Goal: Share content

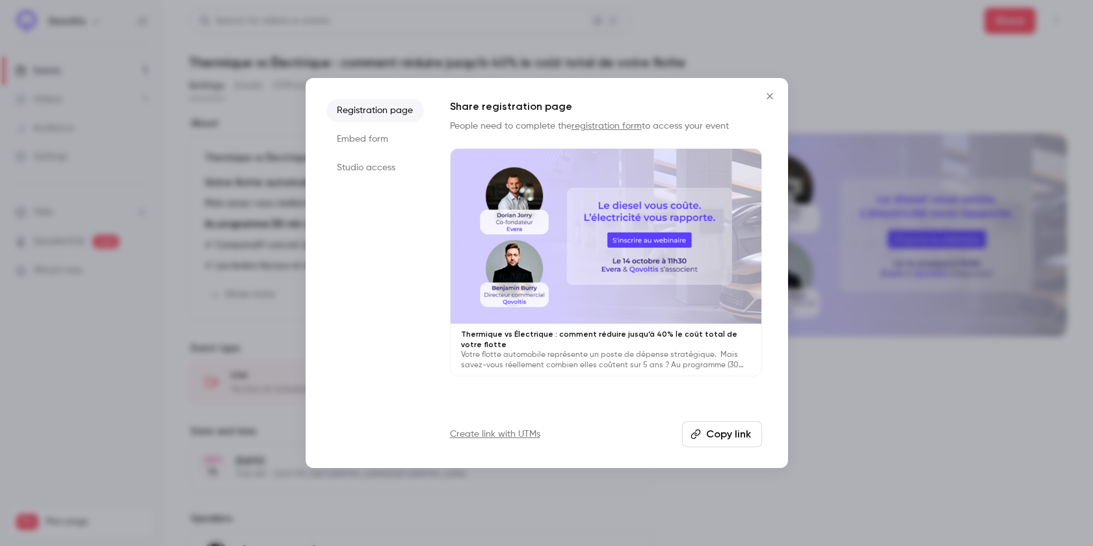
click at [712, 430] on button "Copy link" at bounding box center [722, 434] width 80 height 26
click at [721, 429] on button "Copy link" at bounding box center [722, 434] width 80 height 26
click at [768, 94] on icon "Close" at bounding box center [770, 96] width 16 height 10
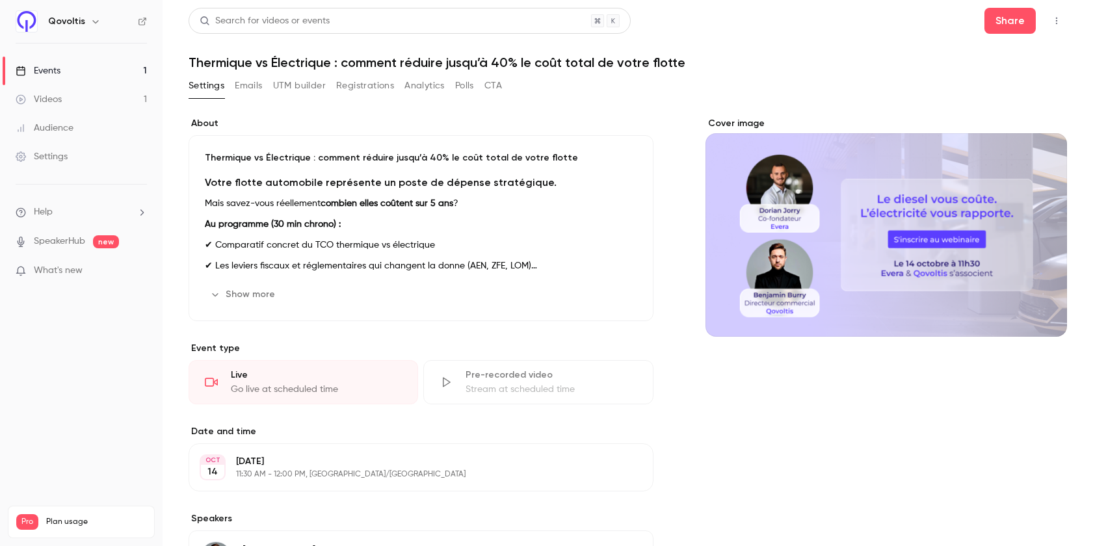
click at [242, 86] on button "Emails" at bounding box center [248, 85] width 27 height 21
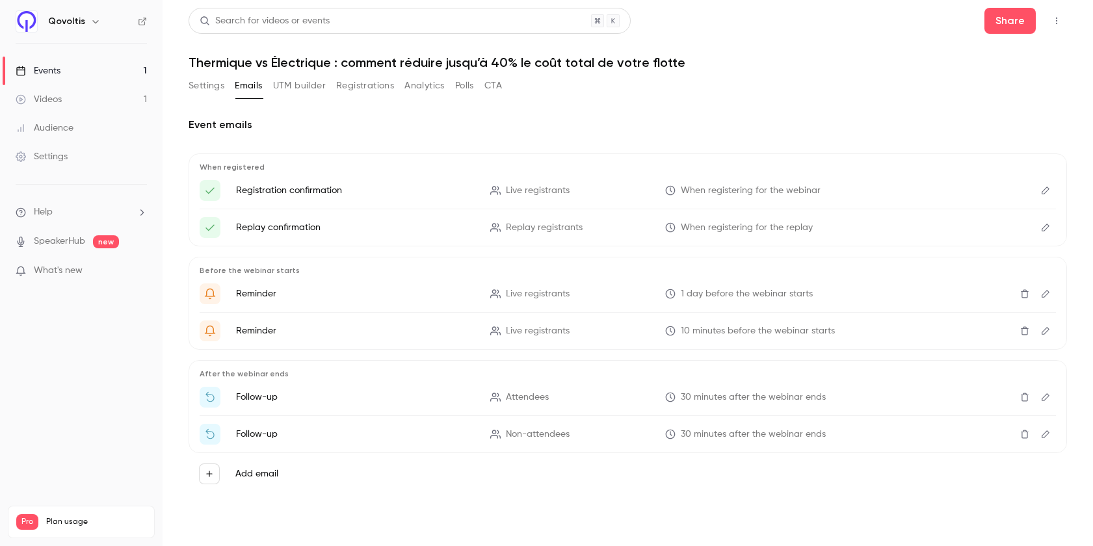
click at [68, 79] on link "Events 1" at bounding box center [81, 71] width 163 height 29
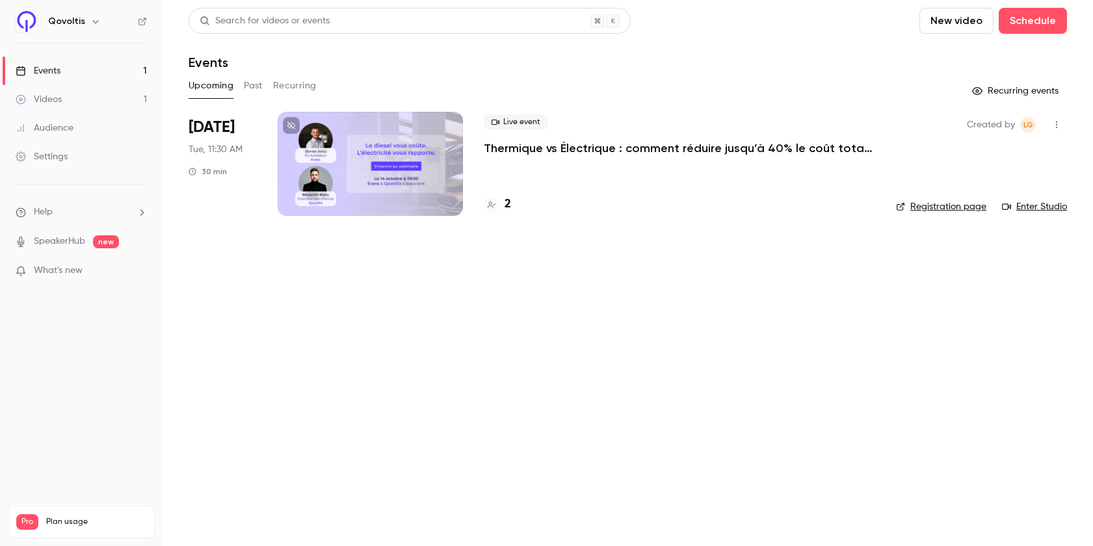
click at [393, 166] on div at bounding box center [370, 164] width 185 height 104
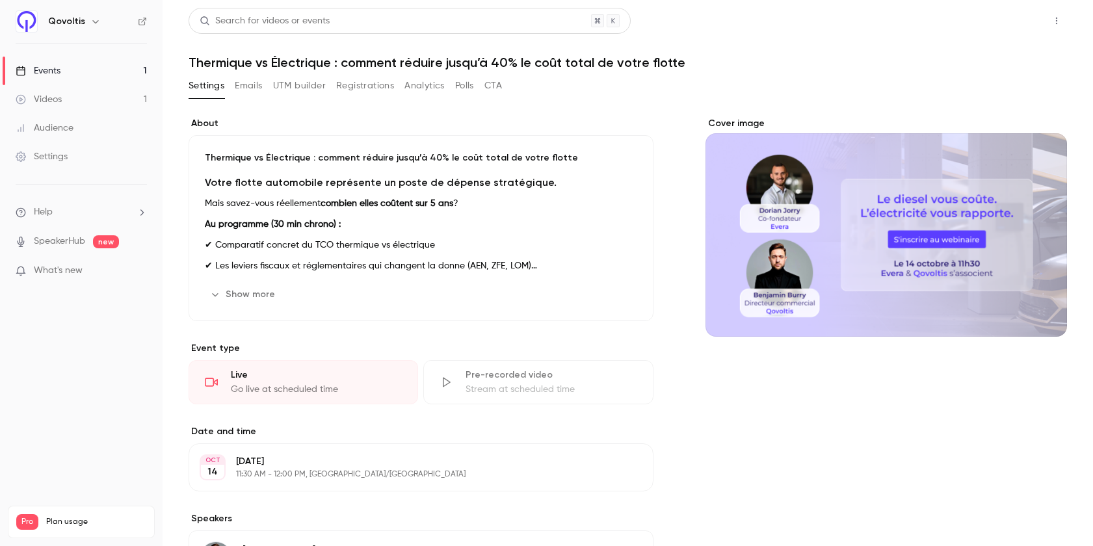
click at [998, 31] on button "Share" at bounding box center [1009, 21] width 51 height 26
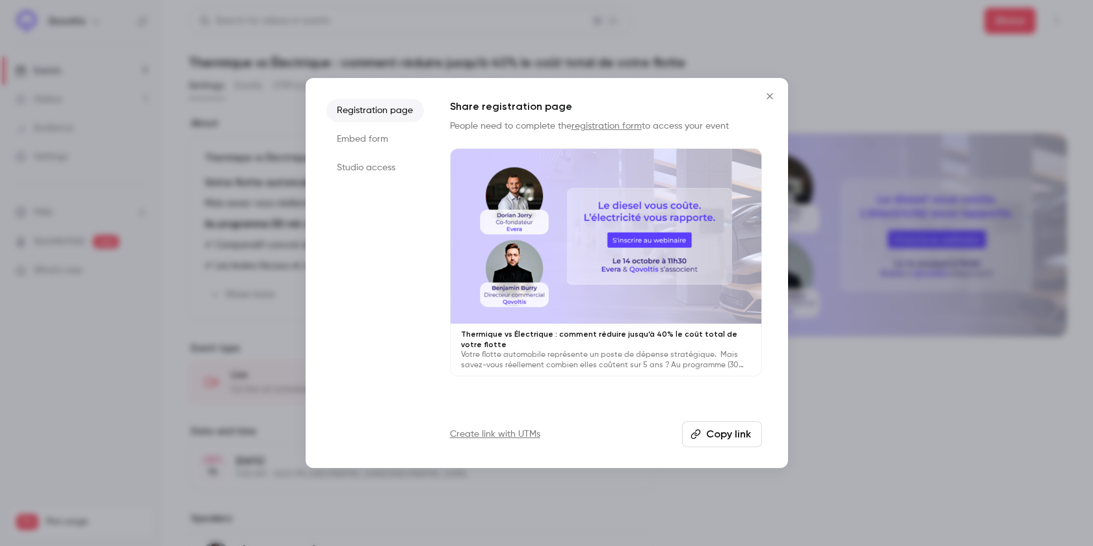
click at [712, 443] on button "Copy link" at bounding box center [722, 434] width 80 height 26
click at [771, 94] on icon "Close" at bounding box center [770, 96] width 16 height 10
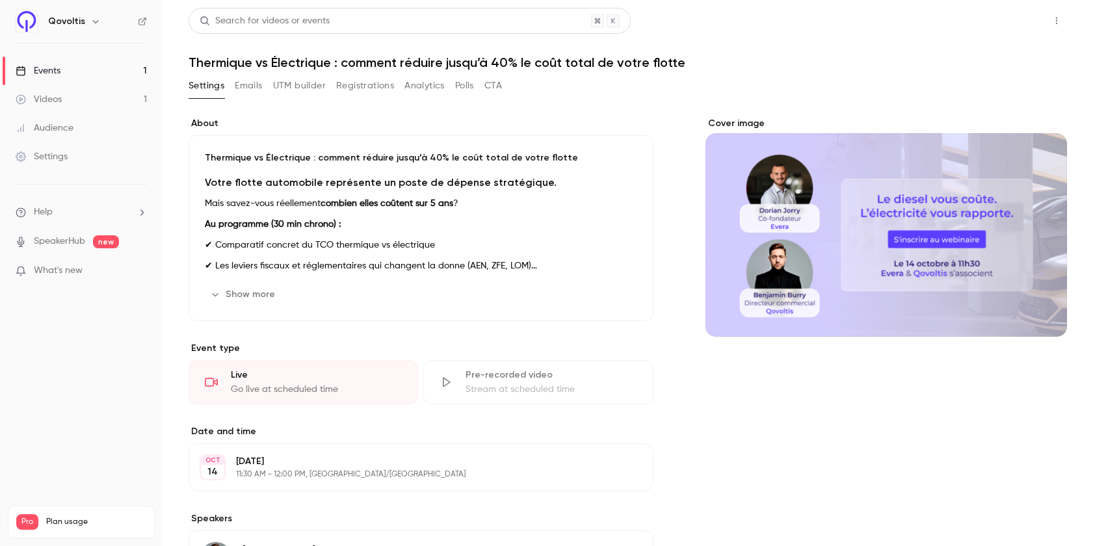
click at [1012, 18] on button "Share" at bounding box center [1009, 21] width 51 height 26
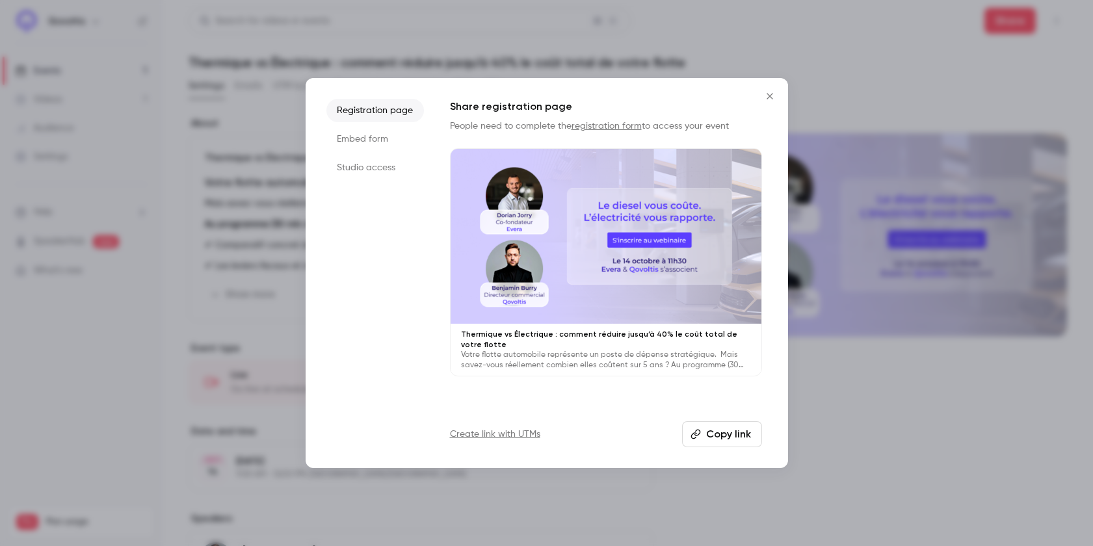
click at [731, 427] on button "Copy link" at bounding box center [722, 434] width 80 height 26
